Goal: Register for event/course

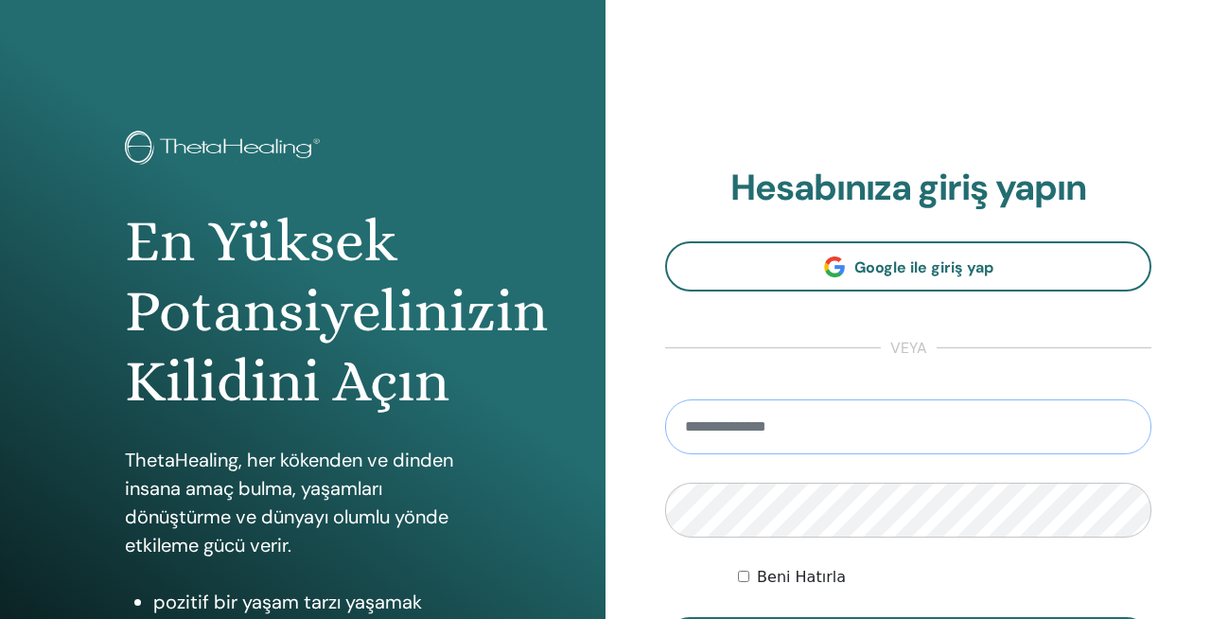
type input "**********"
click at [757, 580] on label "Beni Hatırla" at bounding box center [801, 577] width 89 height 23
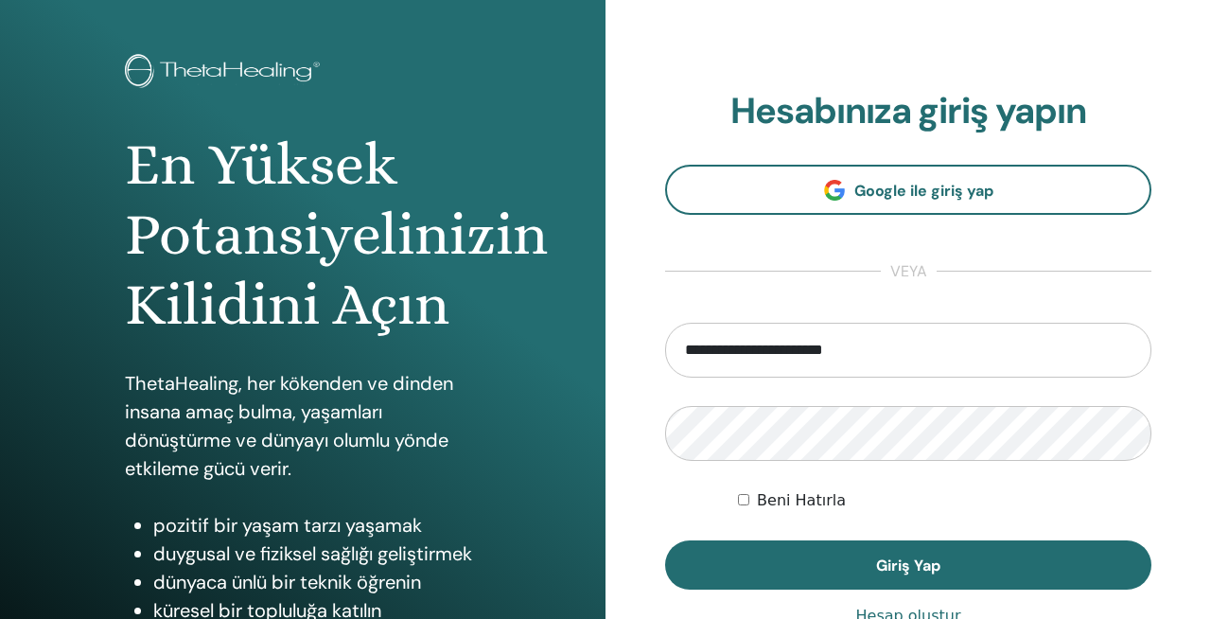
scroll to position [98, 0]
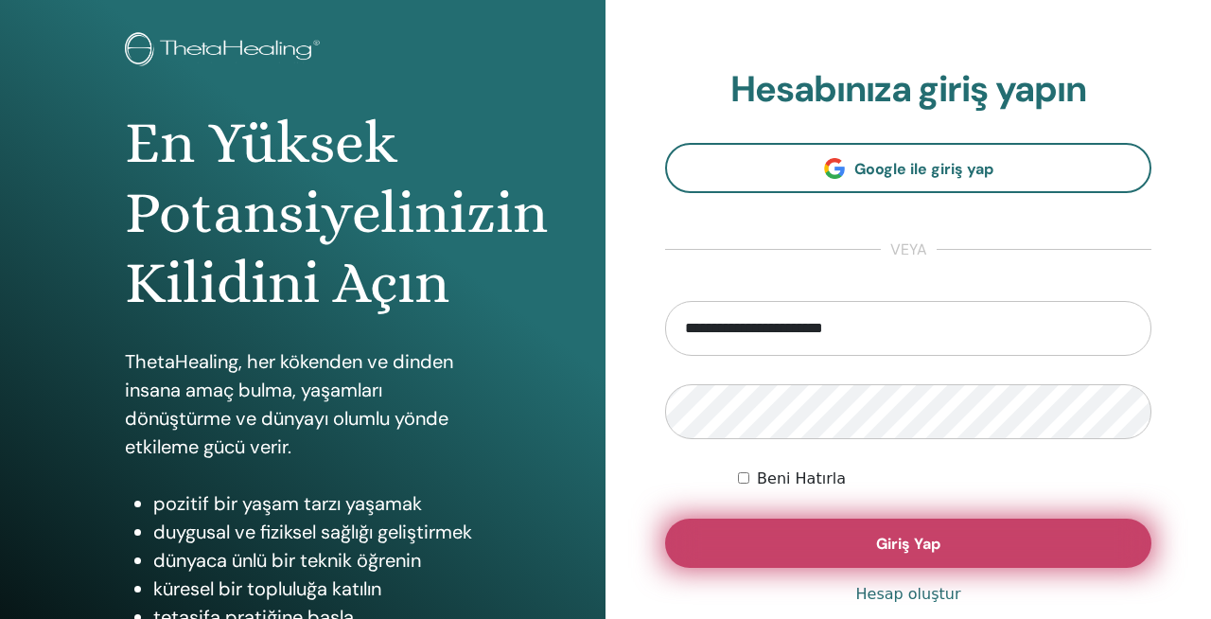
click at [902, 545] on span "Giriş Yap" at bounding box center [908, 544] width 64 height 20
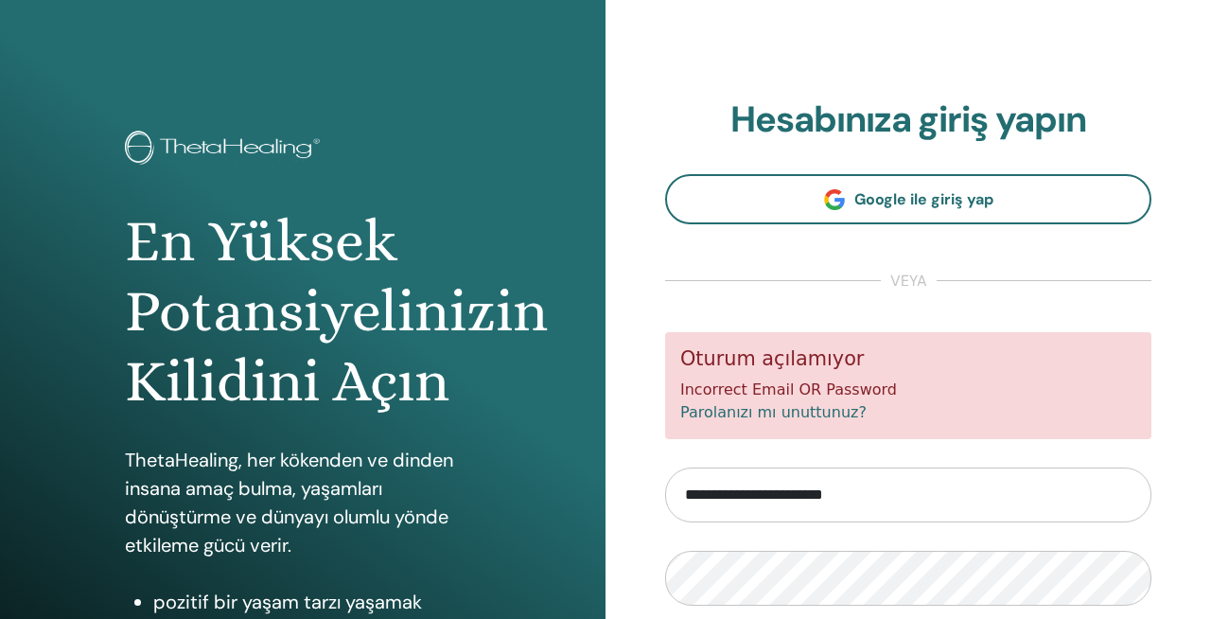
click at [939, 463] on form "**********" at bounding box center [908, 533] width 486 height 402
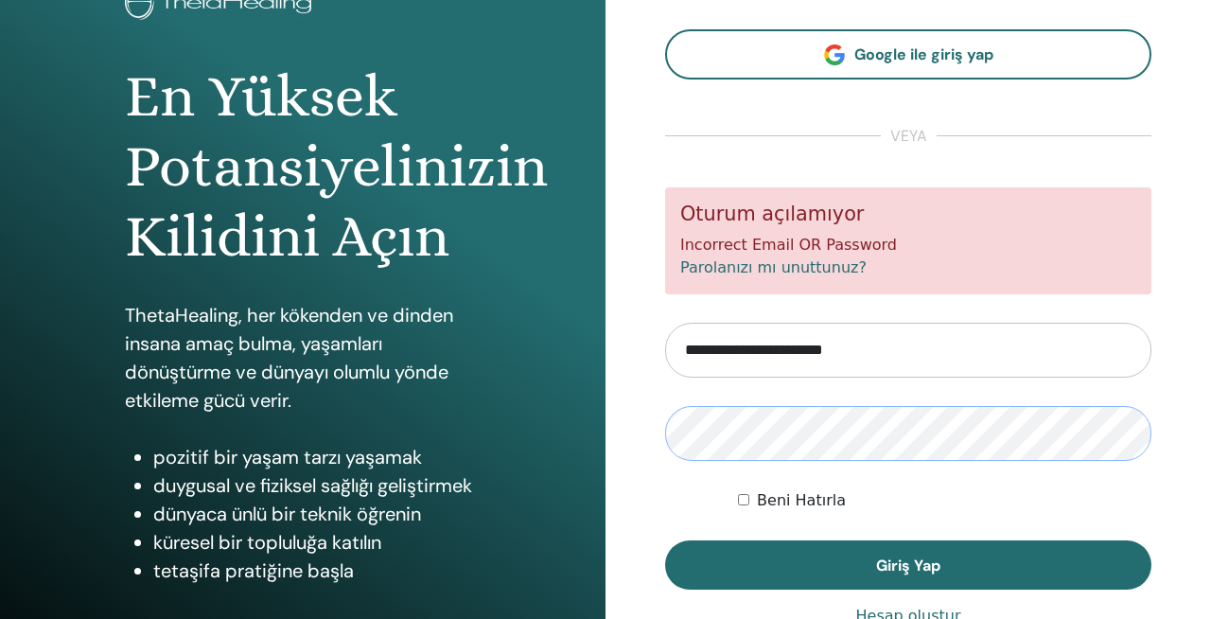
scroll to position [150, 0]
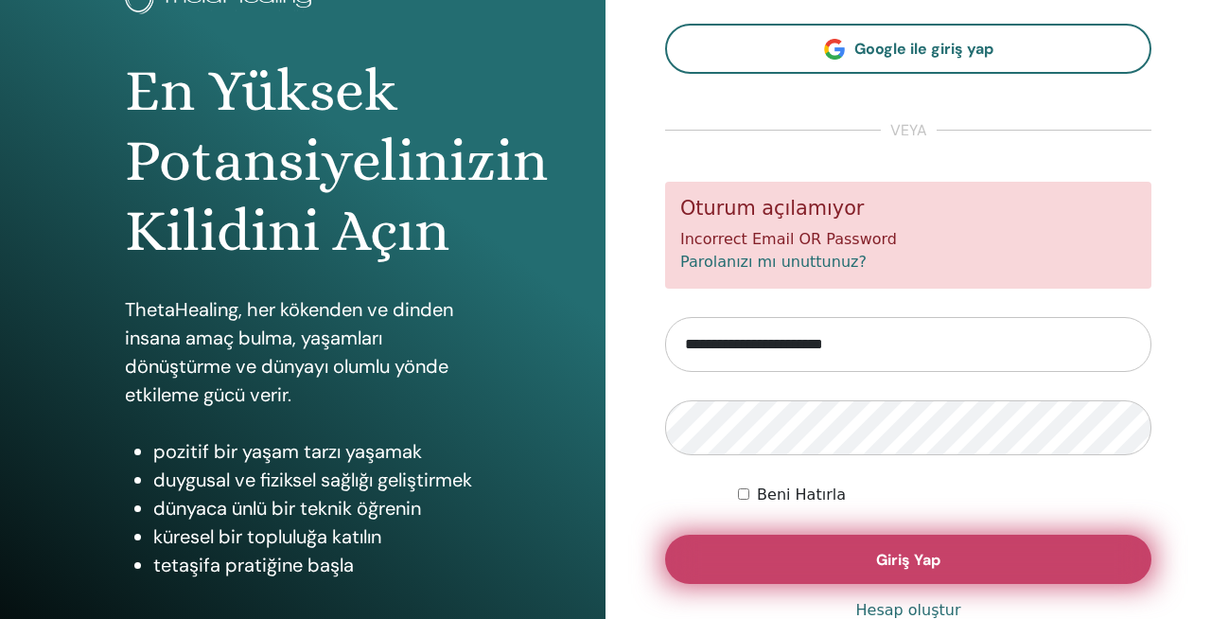
click at [936, 567] on span "Giriş Yap" at bounding box center [908, 560] width 64 height 20
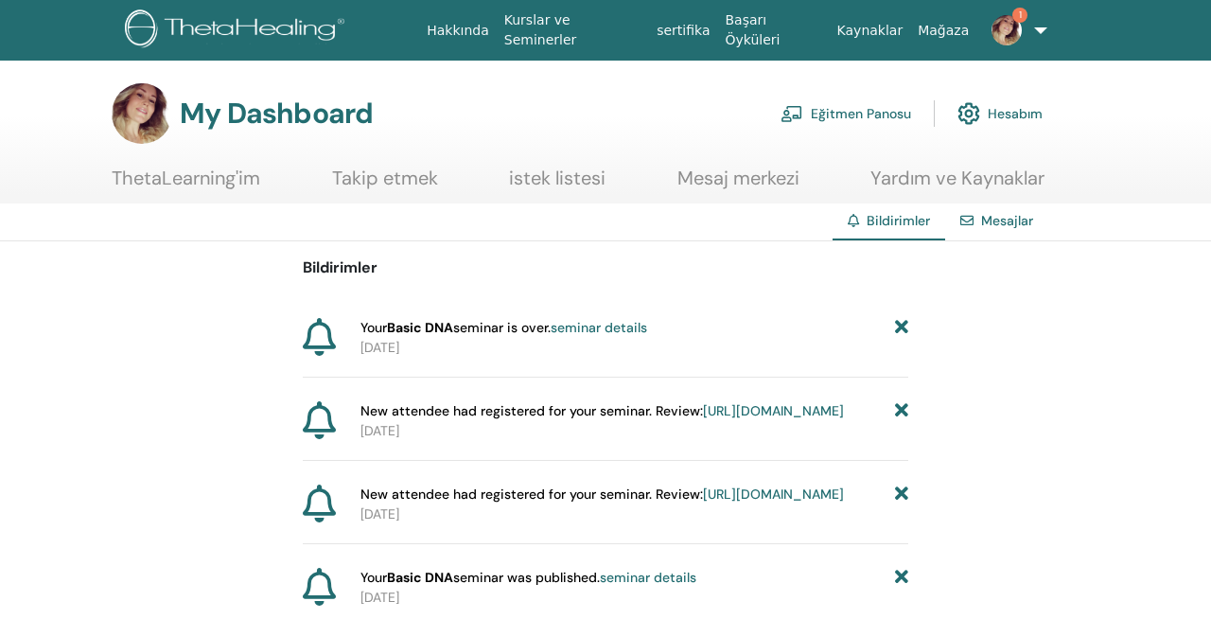
click at [996, 212] on link "Mesajlar" at bounding box center [1007, 220] width 52 height 17
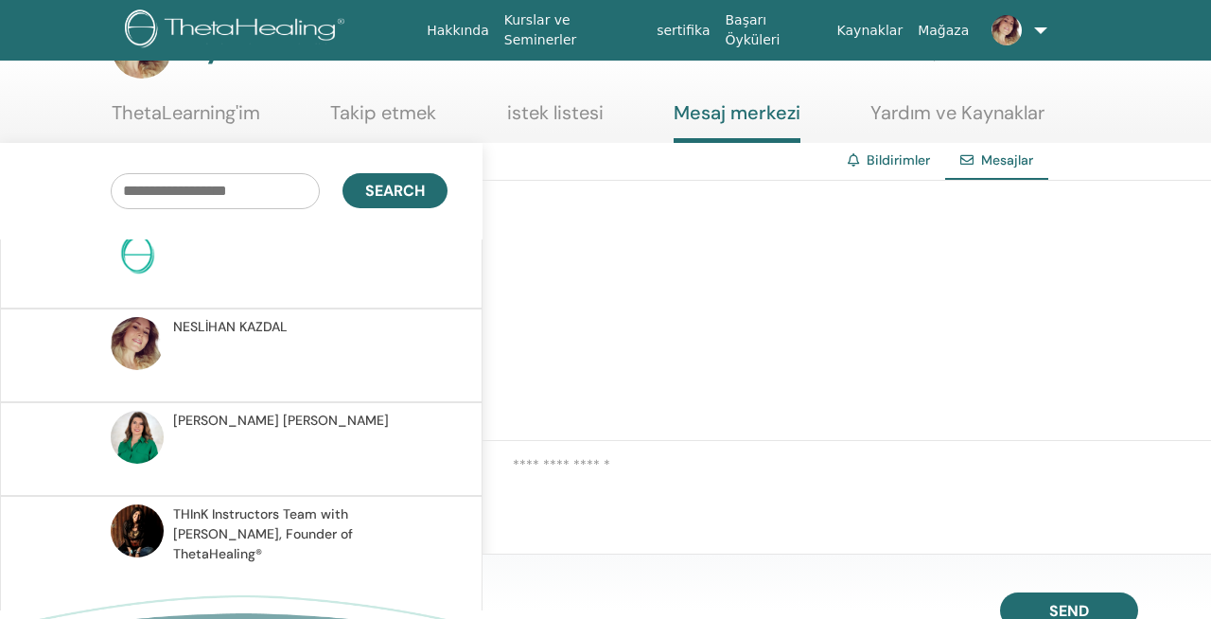
scroll to position [305, 0]
click at [283, 529] on span "THInK Instructors Team with Vianna Stibal, Founder of ThetaHealing®" at bounding box center [307, 535] width 269 height 60
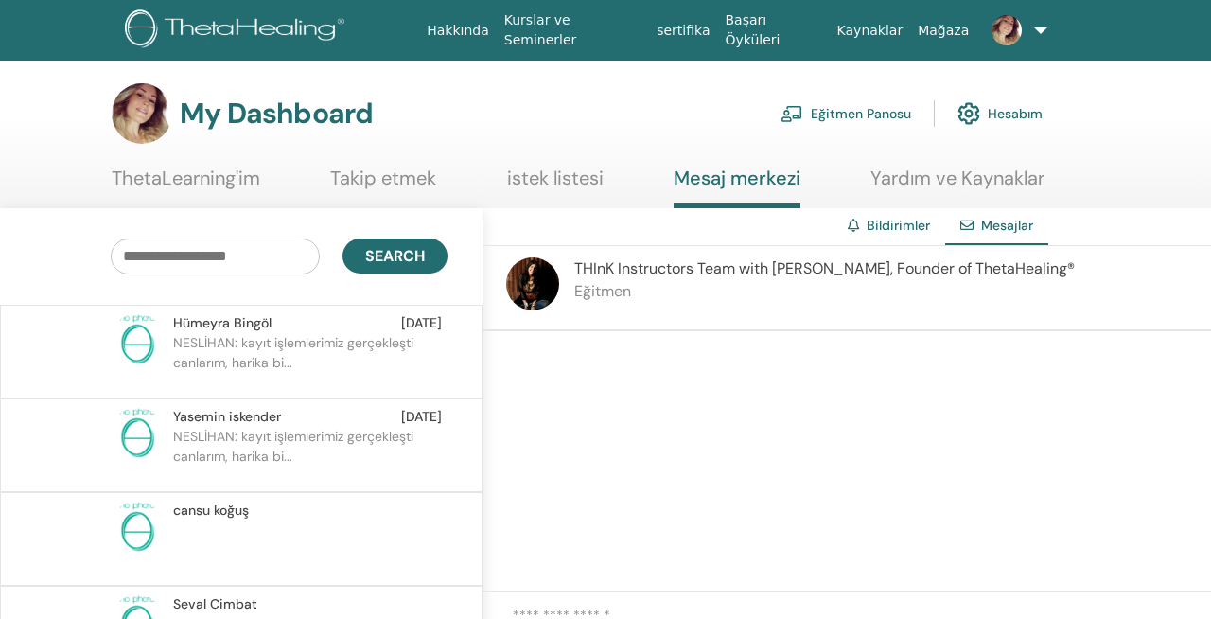
click at [591, 189] on link "istek listesi" at bounding box center [555, 185] width 97 height 37
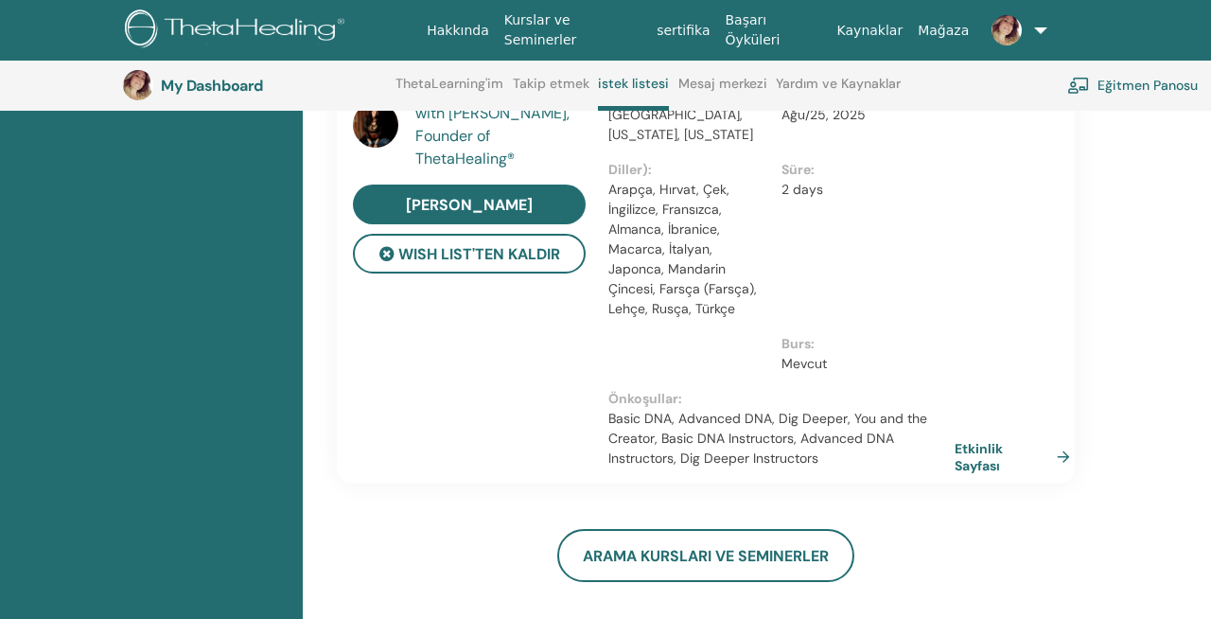
scroll to position [375, 0]
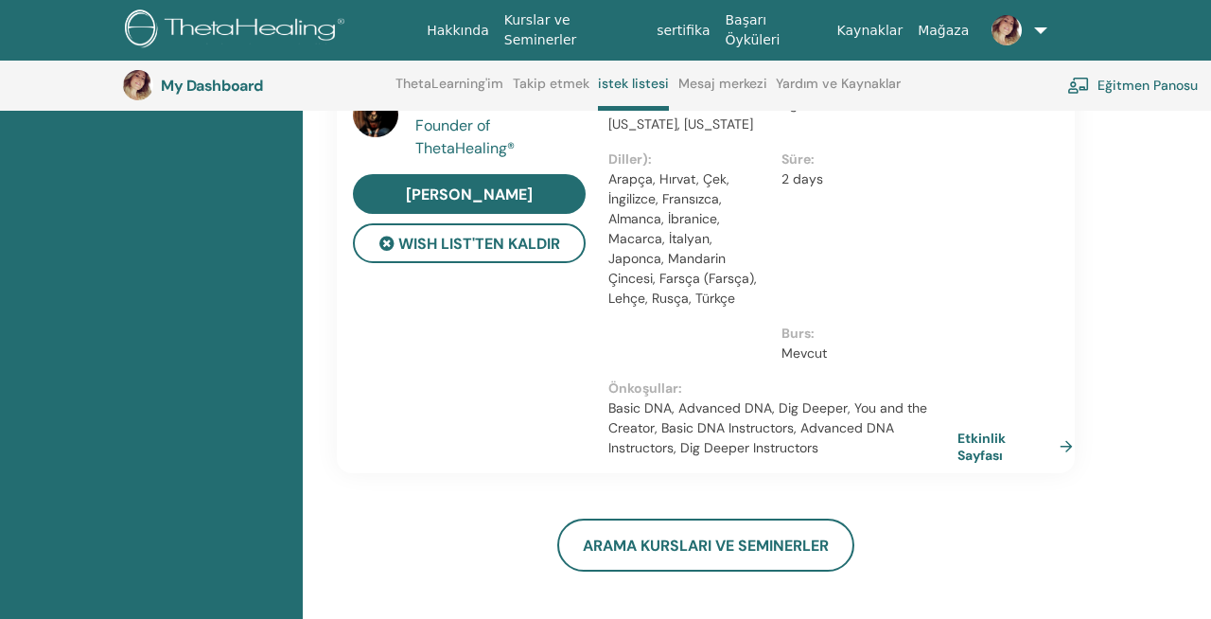
click at [984, 442] on link "Etkinlik Sayfası" at bounding box center [1019, 447] width 123 height 34
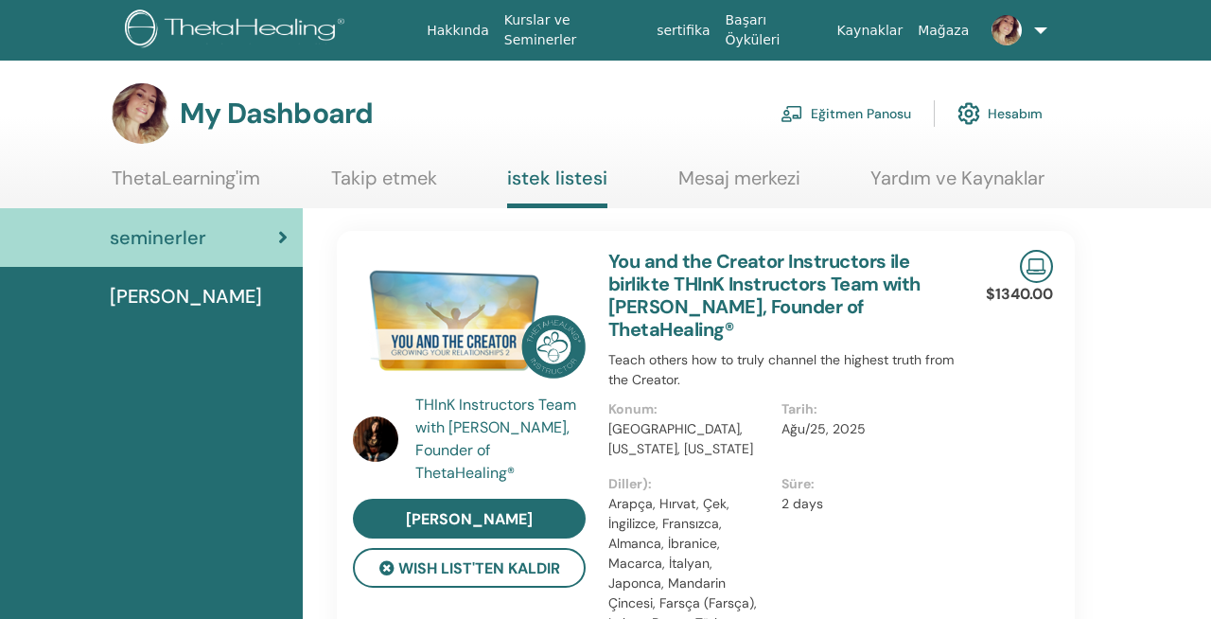
scroll to position [0, 0]
click at [1007, 40] on img at bounding box center [1007, 30] width 30 height 30
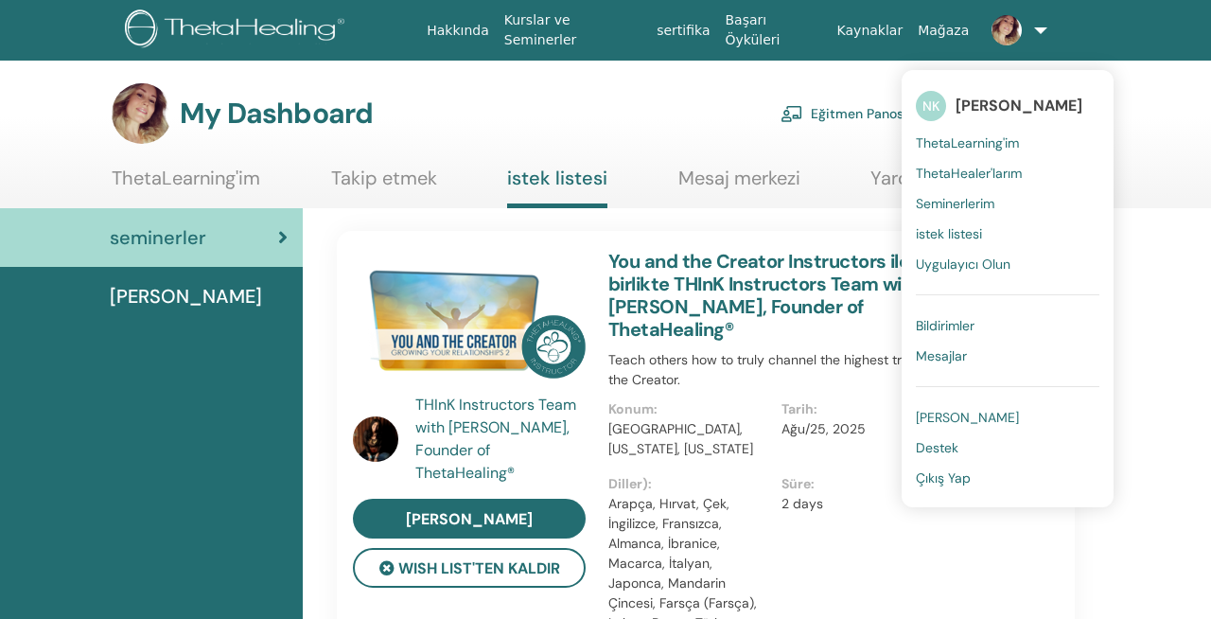
click at [985, 420] on span "[PERSON_NAME]" at bounding box center [967, 417] width 103 height 17
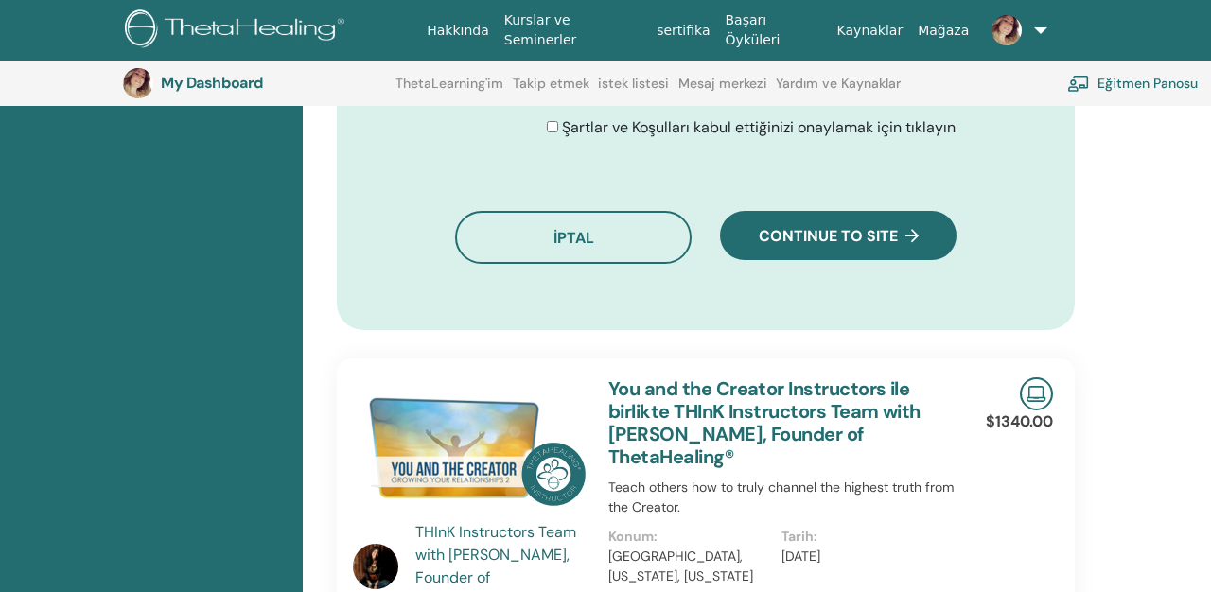
scroll to position [1388, 0]
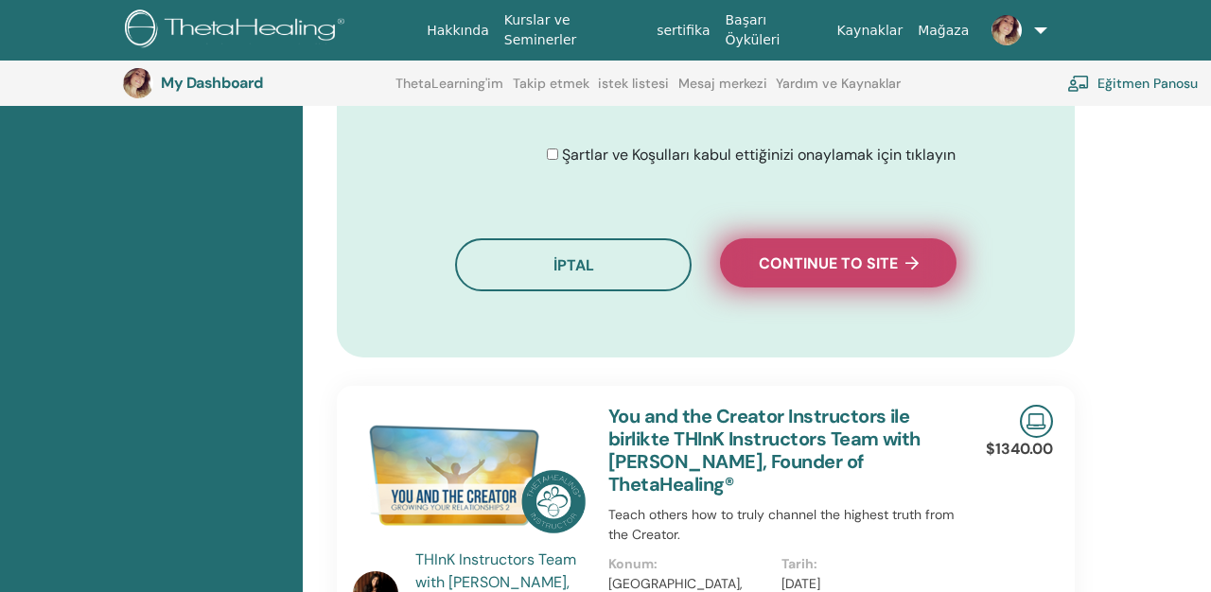
click at [838, 273] on span "Continue to site" at bounding box center [839, 264] width 160 height 20
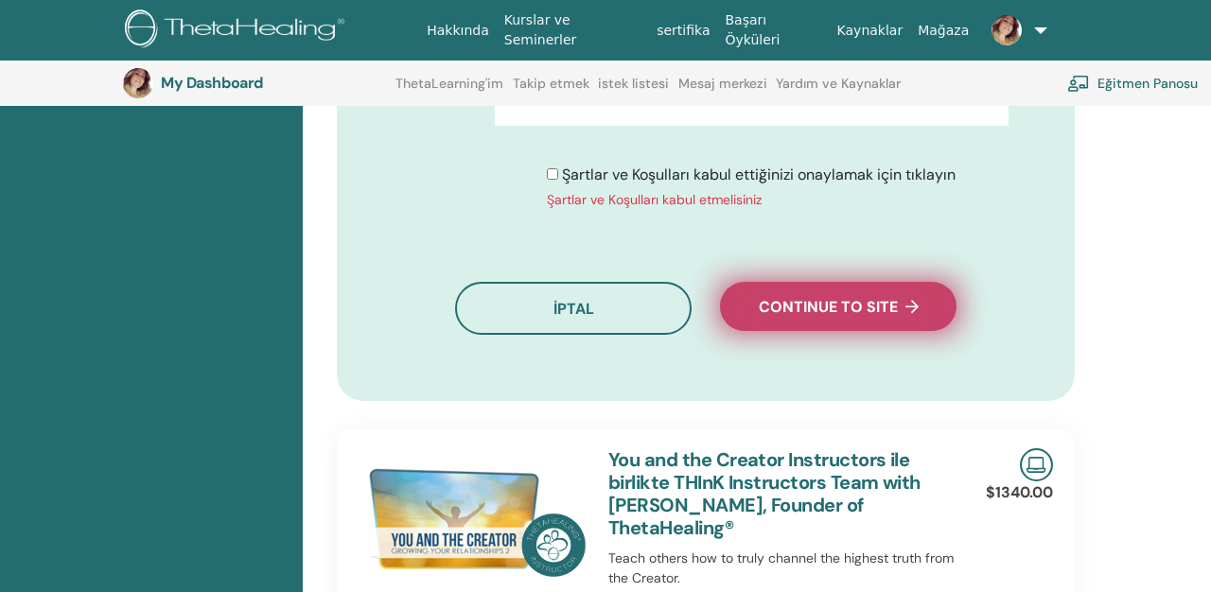
scroll to position [1360, 0]
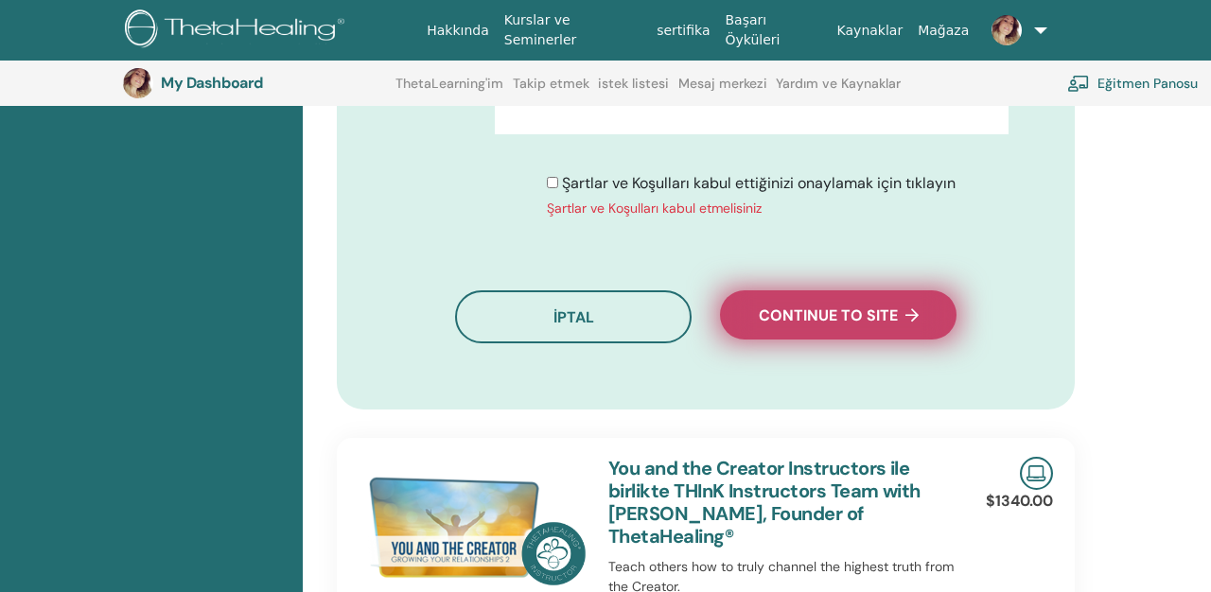
click at [836, 325] on span "Continue to site" at bounding box center [839, 316] width 160 height 20
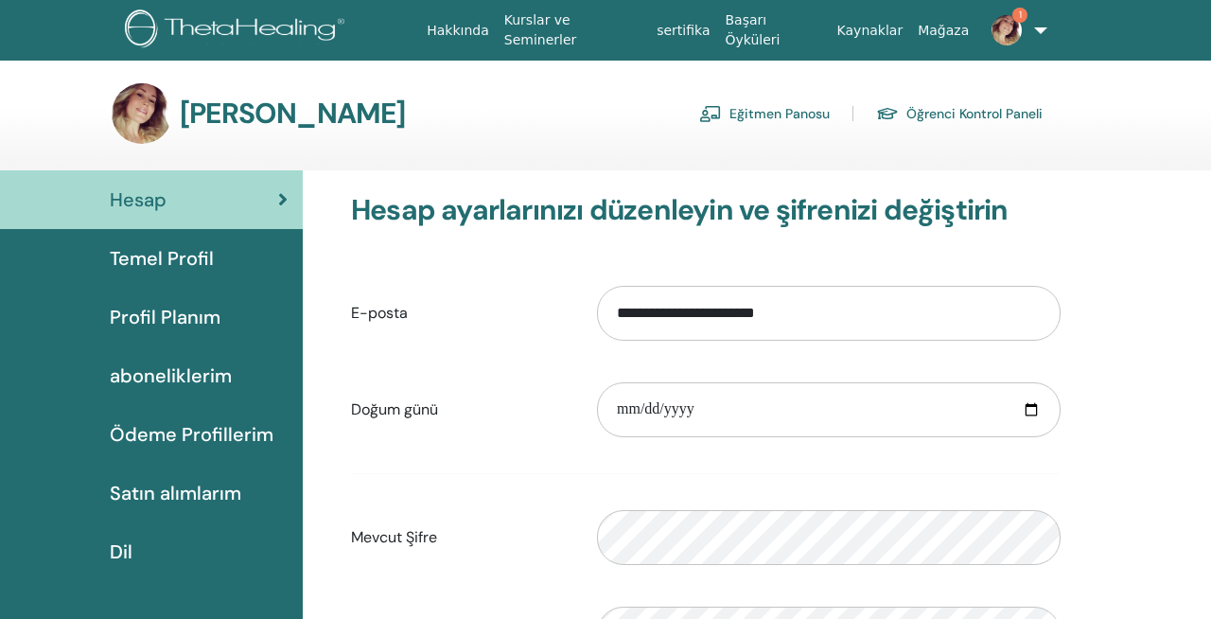
click at [159, 255] on span "Temel Profil" at bounding box center [162, 258] width 104 height 28
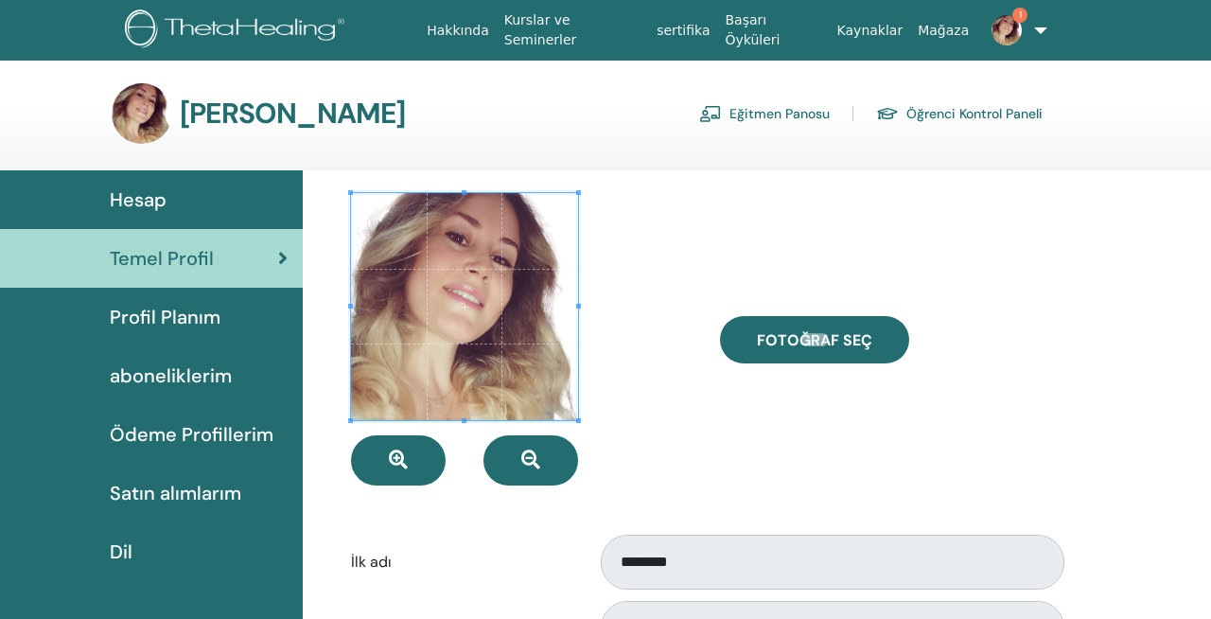
click at [999, 36] on img at bounding box center [1007, 30] width 30 height 30
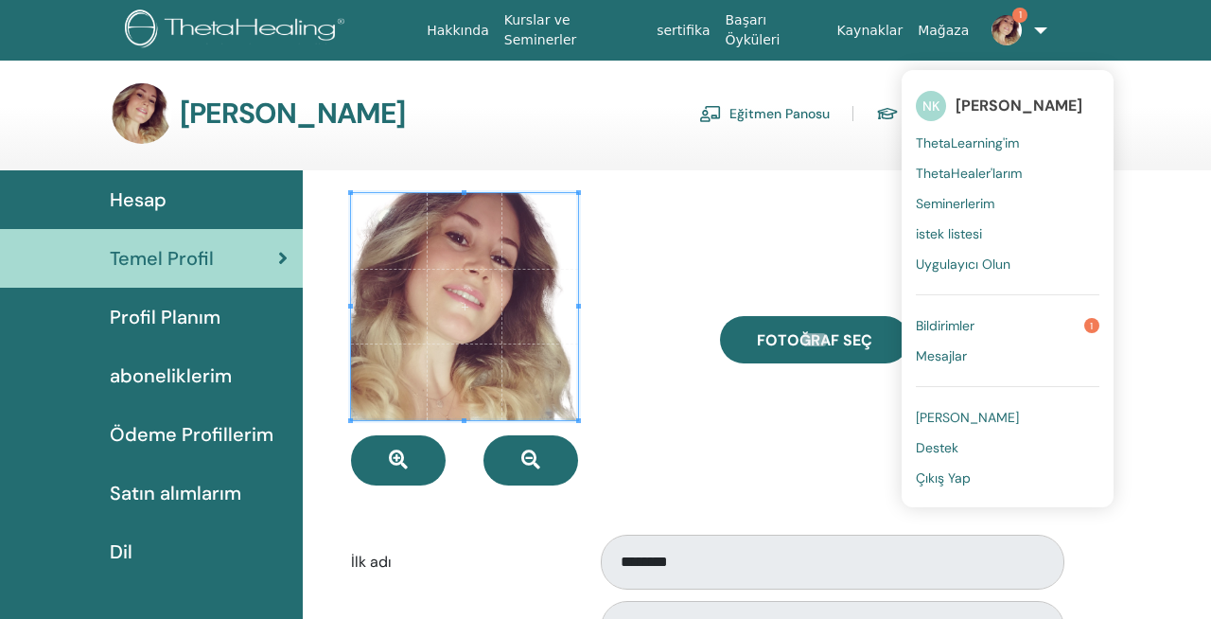
click at [941, 325] on span "Bildirimler" at bounding box center [945, 325] width 59 height 17
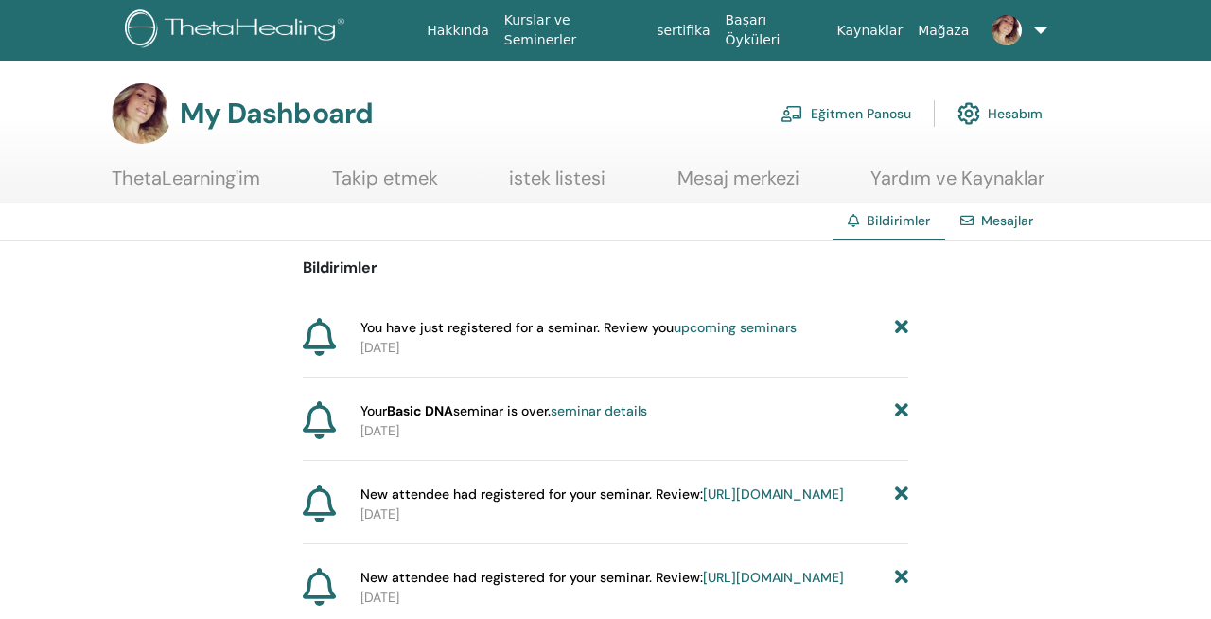
click at [765, 326] on link "upcoming seminars" at bounding box center [735, 327] width 123 height 17
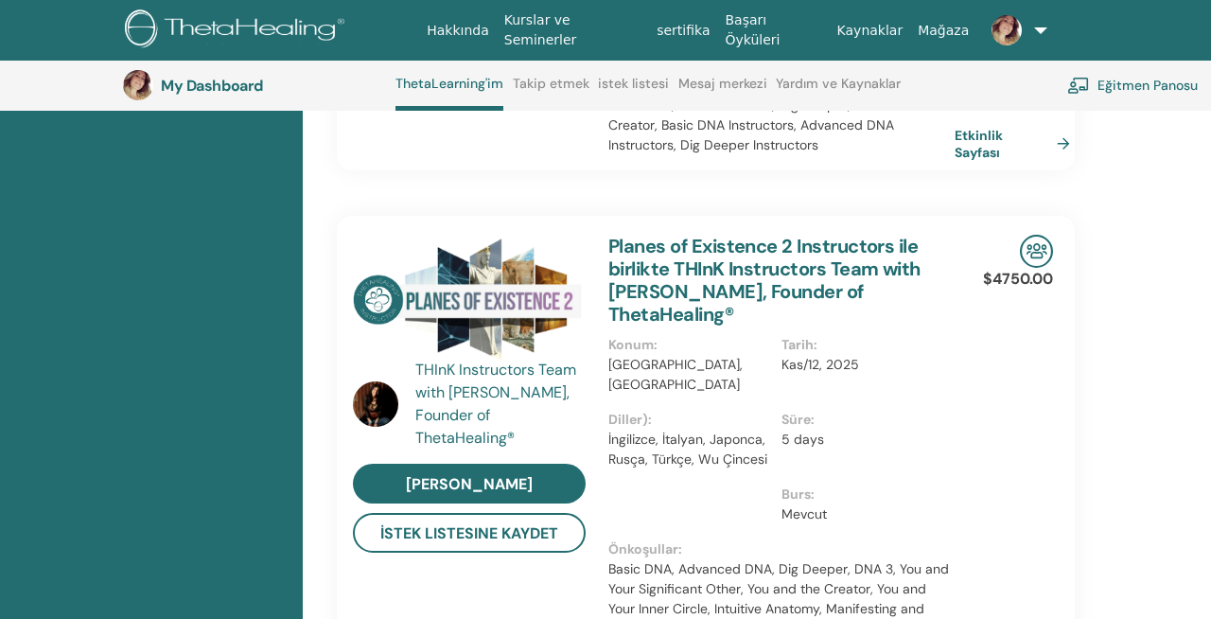
scroll to position [1447, 0]
